Goal: Task Accomplishment & Management: Manage account settings

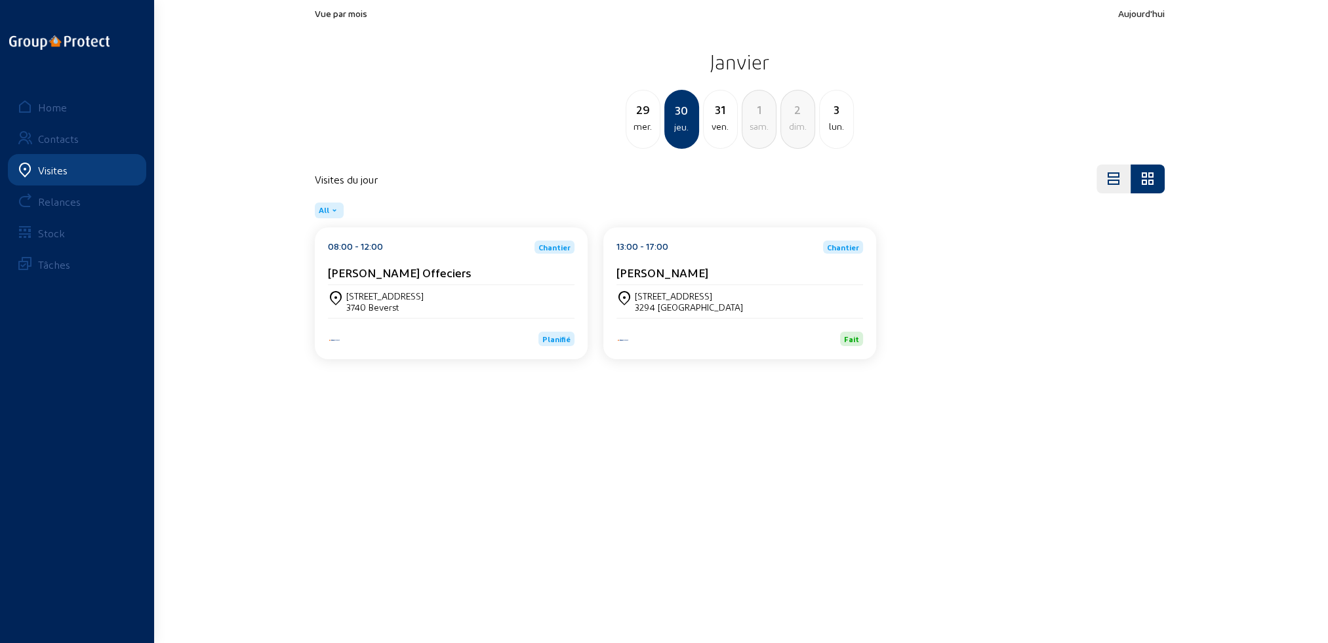
click at [60, 171] on div "Visites" at bounding box center [53, 170] width 30 height 12
click at [52, 106] on div "Home" at bounding box center [52, 107] width 29 height 12
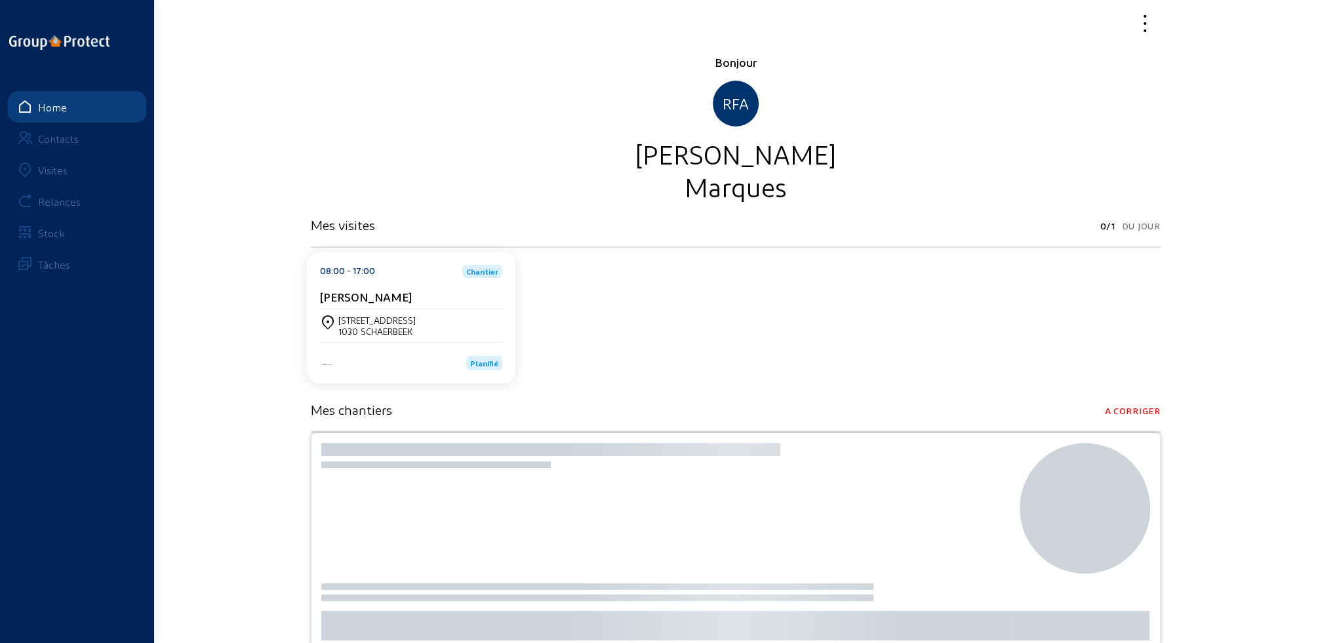
click at [52, 172] on div "Visites" at bounding box center [53, 170] width 30 height 12
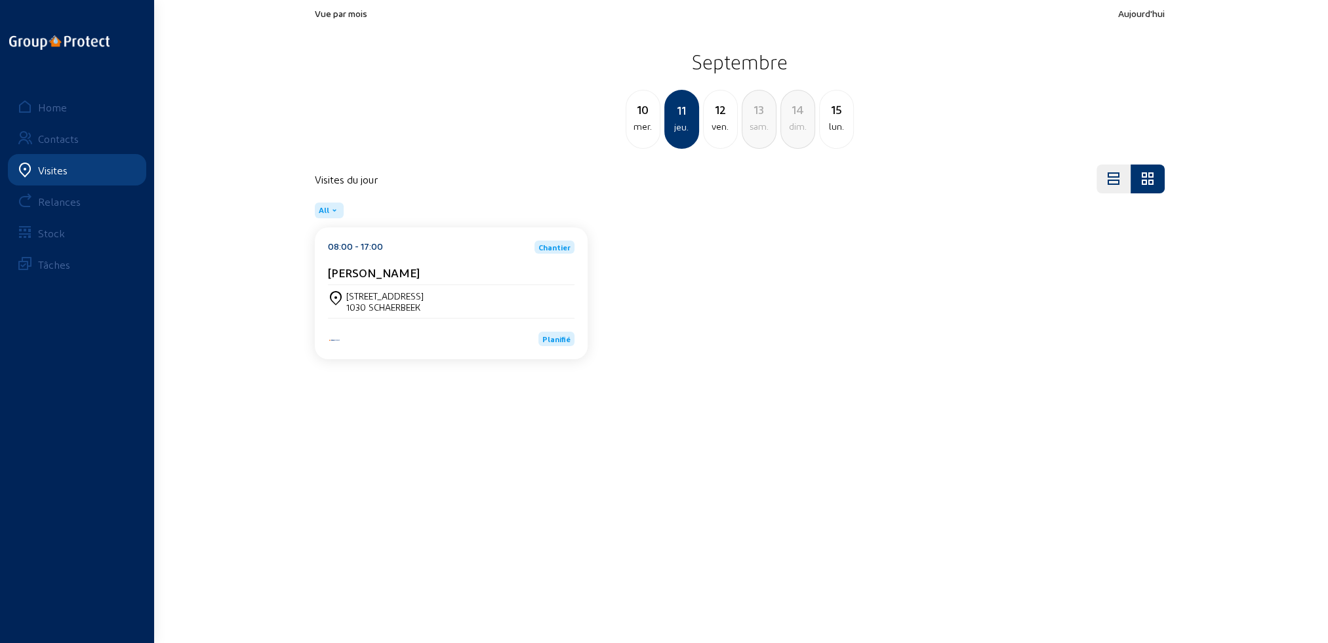
click at [721, 134] on div "12 ven." at bounding box center [720, 119] width 35 height 59
click at [378, 299] on div "[STREET_ADDRESS]" at bounding box center [389, 296] width 87 height 11
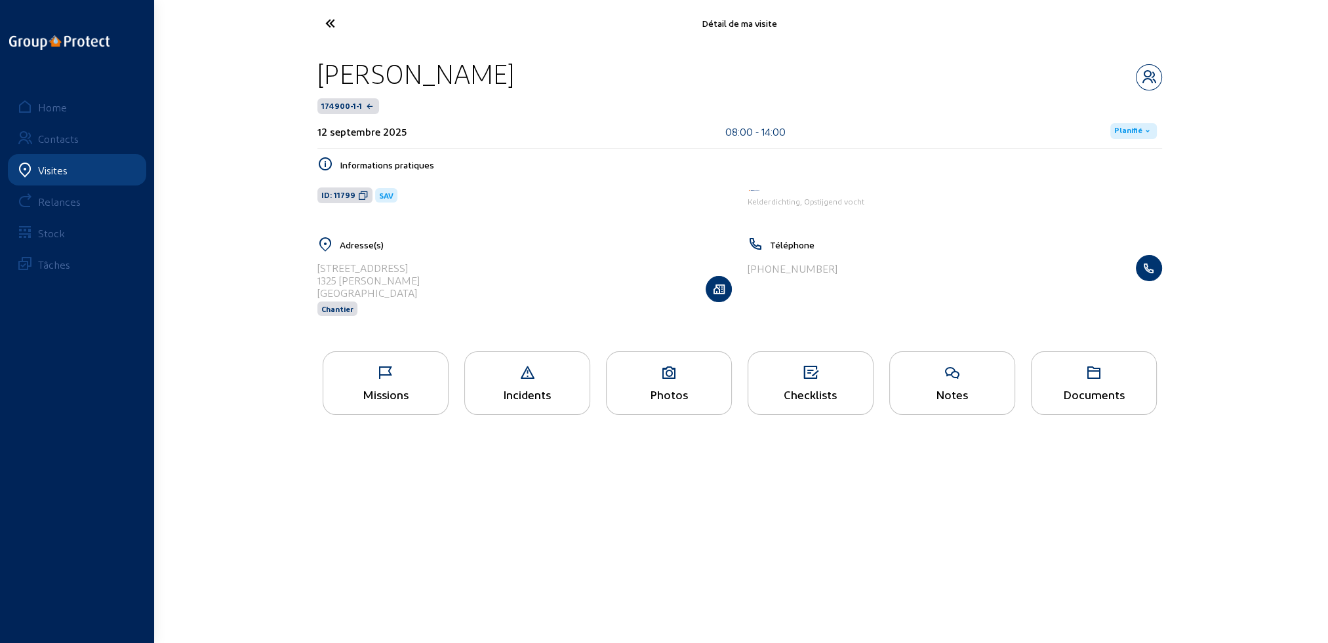
click at [382, 380] on icon at bounding box center [385, 373] width 125 height 16
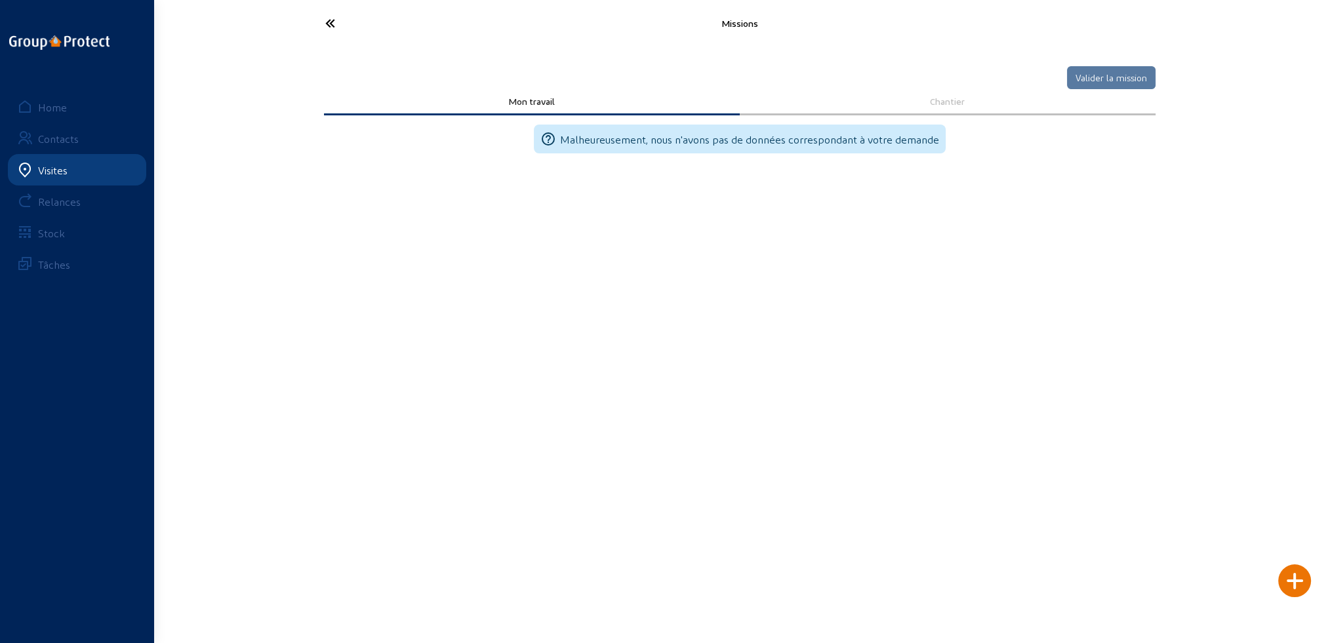
click at [330, 21] on icon at bounding box center [379, 23] width 121 height 23
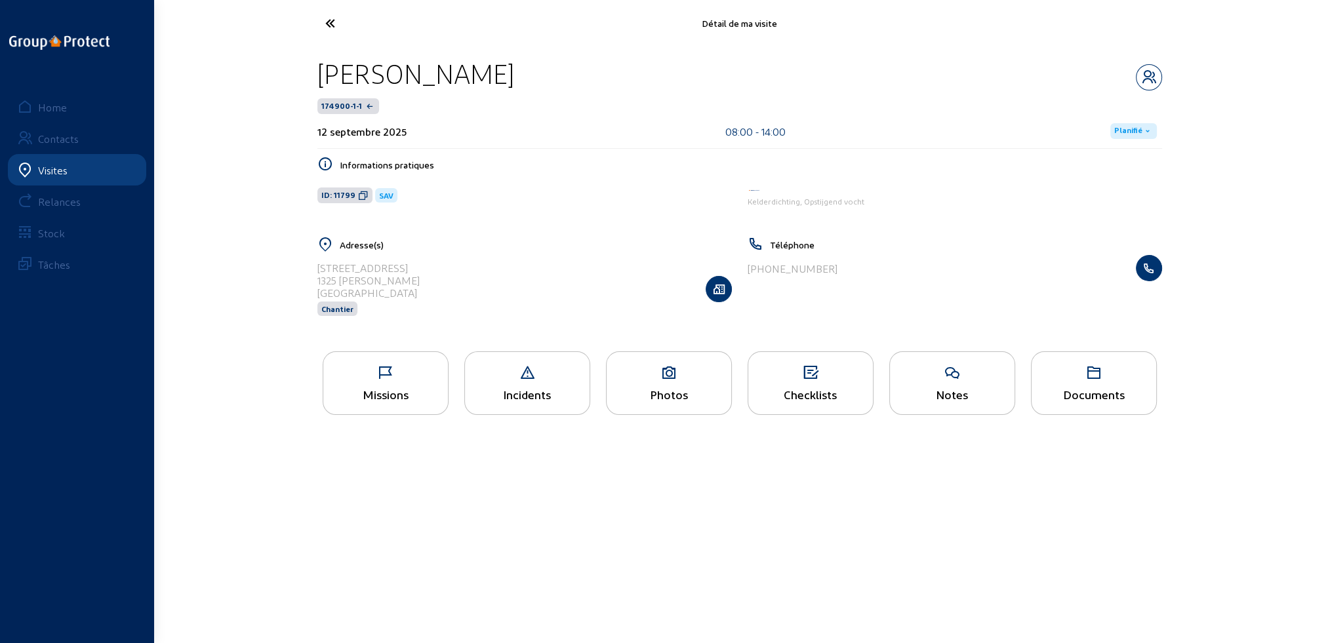
click at [694, 389] on div "Photos" at bounding box center [669, 395] width 125 height 14
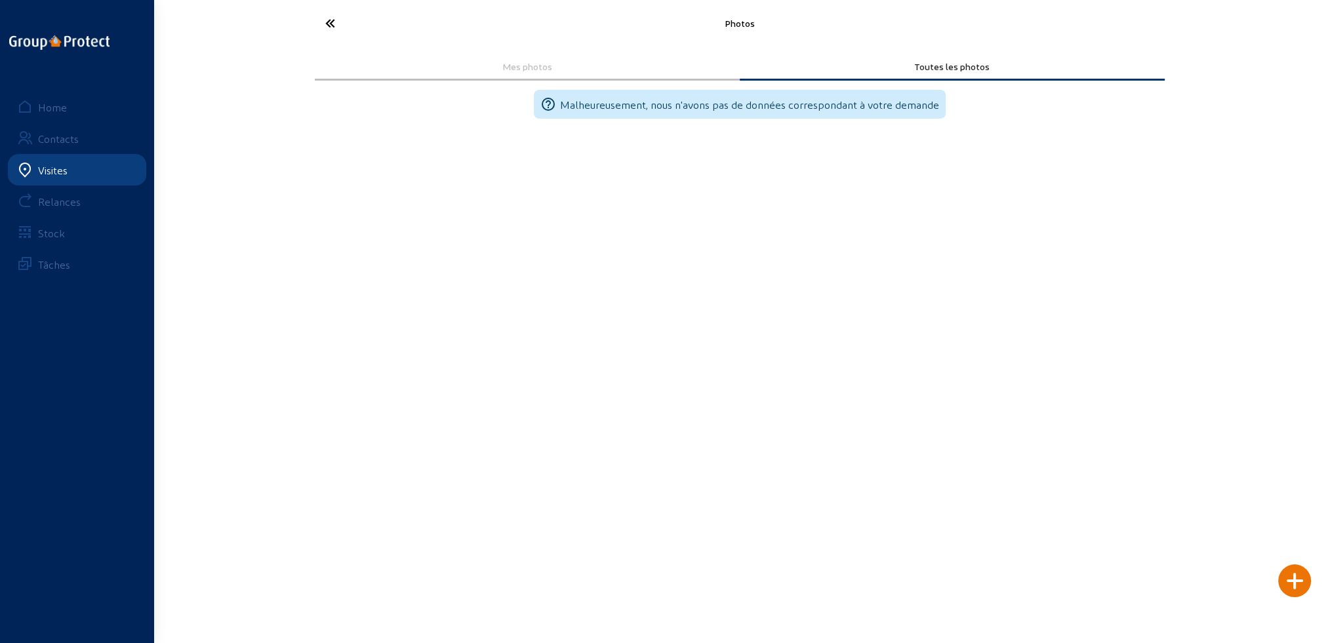
click at [336, 21] on icon at bounding box center [379, 23] width 121 height 23
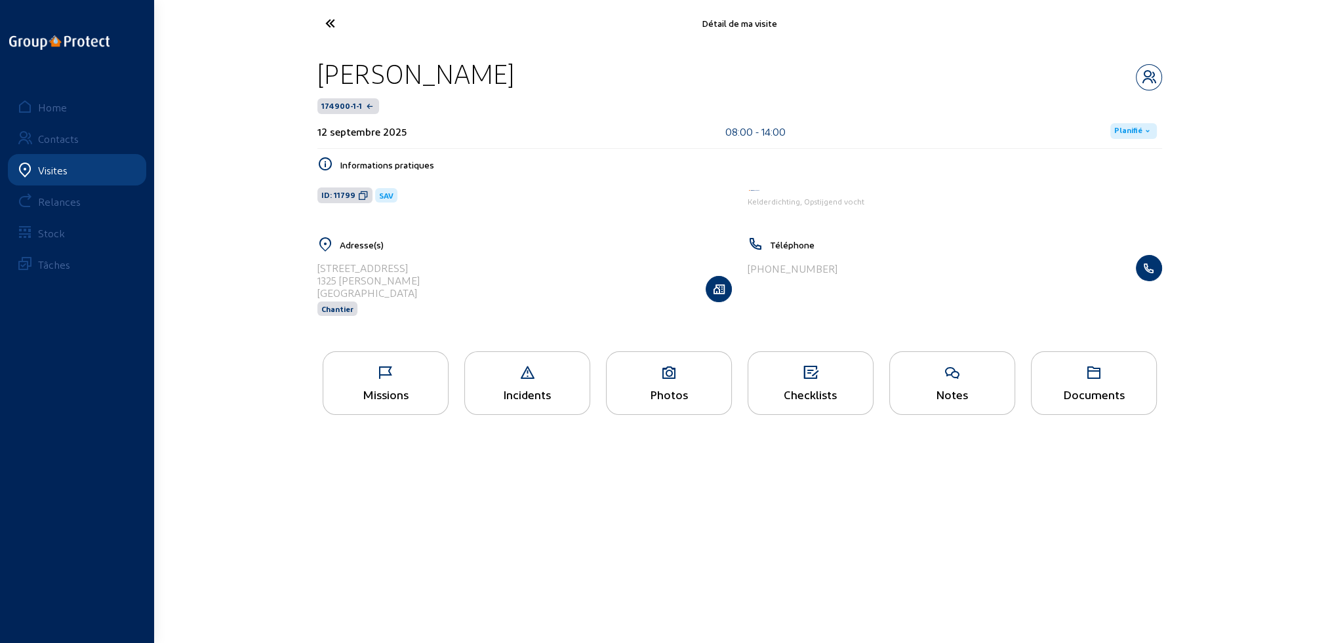
click at [973, 371] on icon at bounding box center [952, 373] width 125 height 16
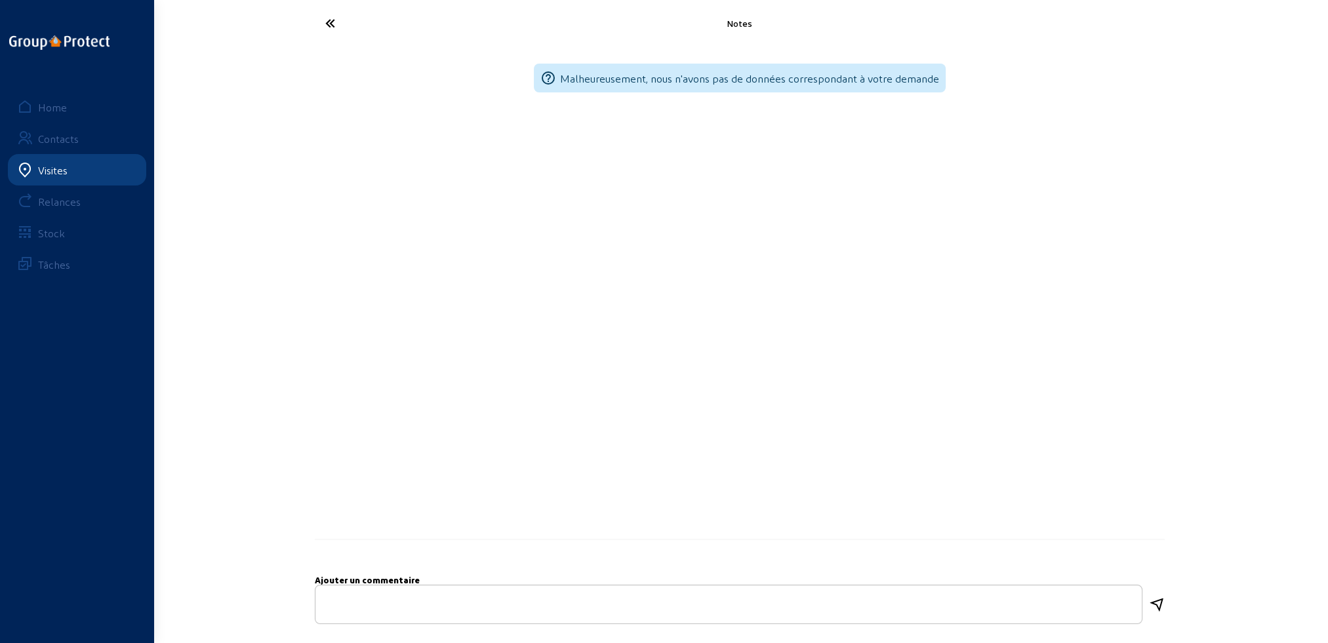
click at [333, 22] on icon at bounding box center [379, 23] width 121 height 23
